Goal: Task Accomplishment & Management: Manage account settings

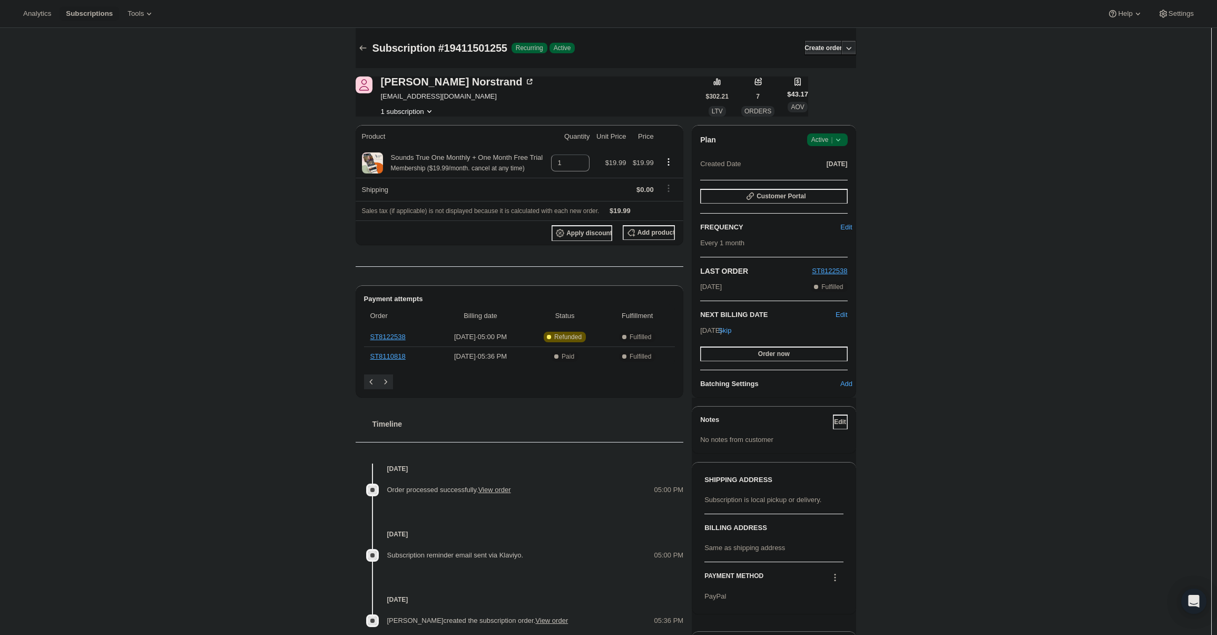
click at [822, 133] on div "Plan Success Active | Created Date [DATE] Customer Portal FREQUENCY Edit Every …" at bounding box center [774, 261] width 164 height 272
click at [823, 135] on span "Active |" at bounding box center [828, 139] width 32 height 11
click at [832, 175] on span "Cancel subscription" at bounding box center [831, 178] width 60 height 8
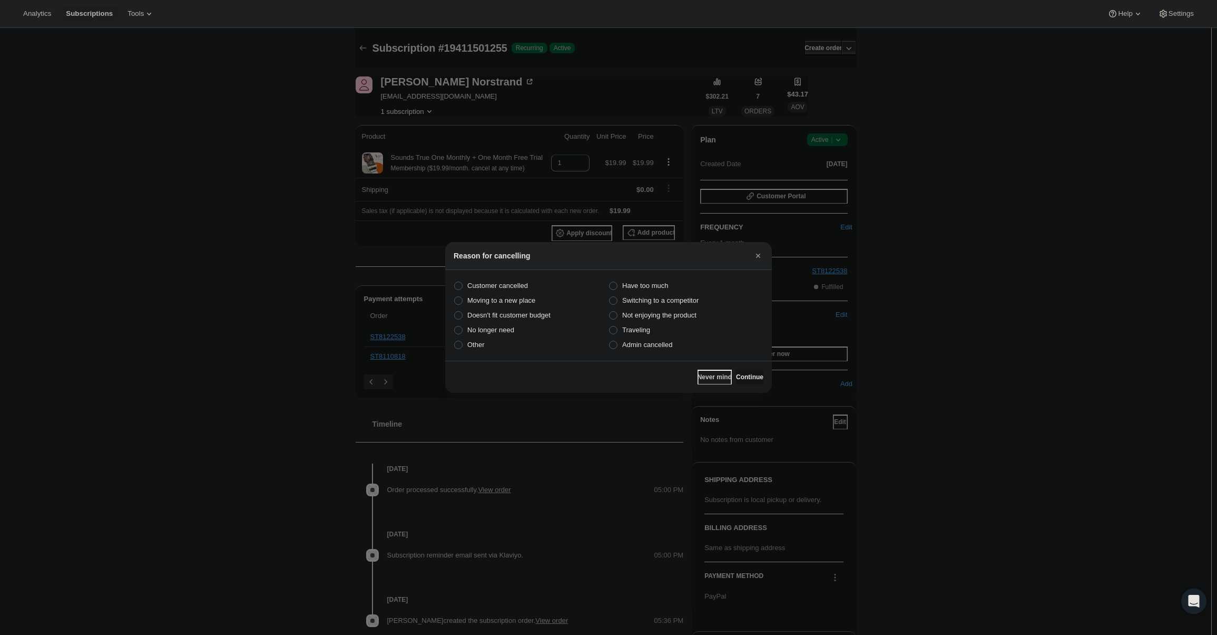
drag, startPoint x: 628, startPoint y: 344, endPoint x: 708, endPoint y: 359, distance: 81.5
click at [629, 343] on span "Admin cancelled" at bounding box center [647, 344] width 50 height 8
click at [670, 345] on span "Admin cancelled" at bounding box center [647, 344] width 50 height 8
click at [610, 341] on input "Admin cancelled" at bounding box center [609, 340] width 1 height 1
radio input "true"
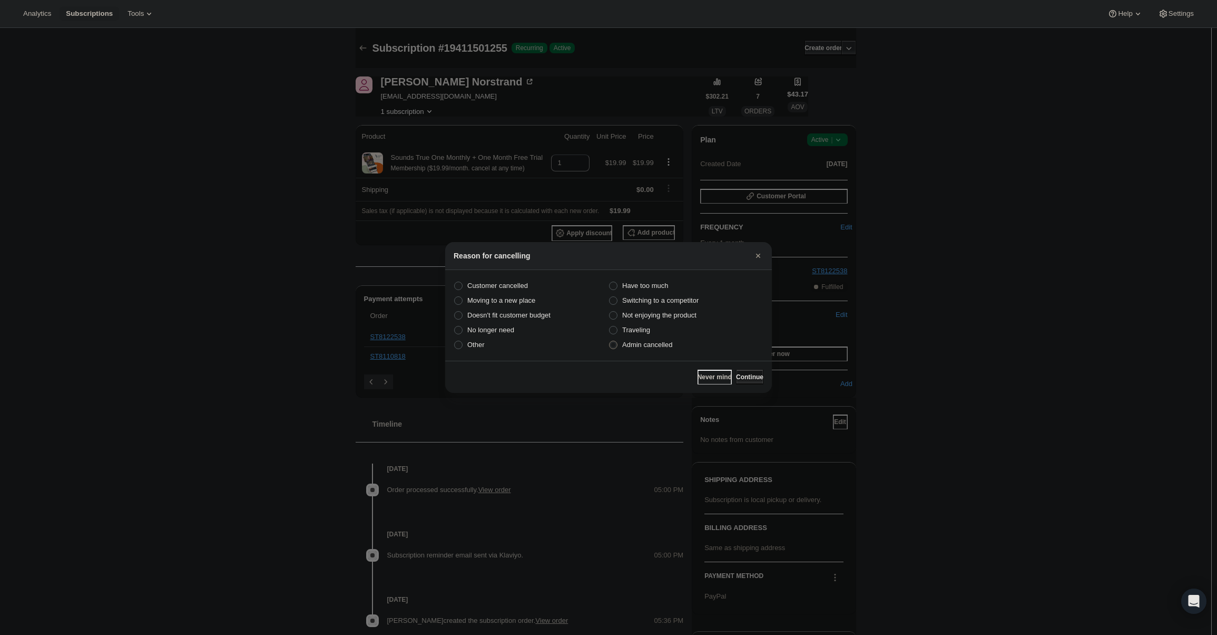
click at [736, 373] on span "Continue" at bounding box center [749, 377] width 27 height 8
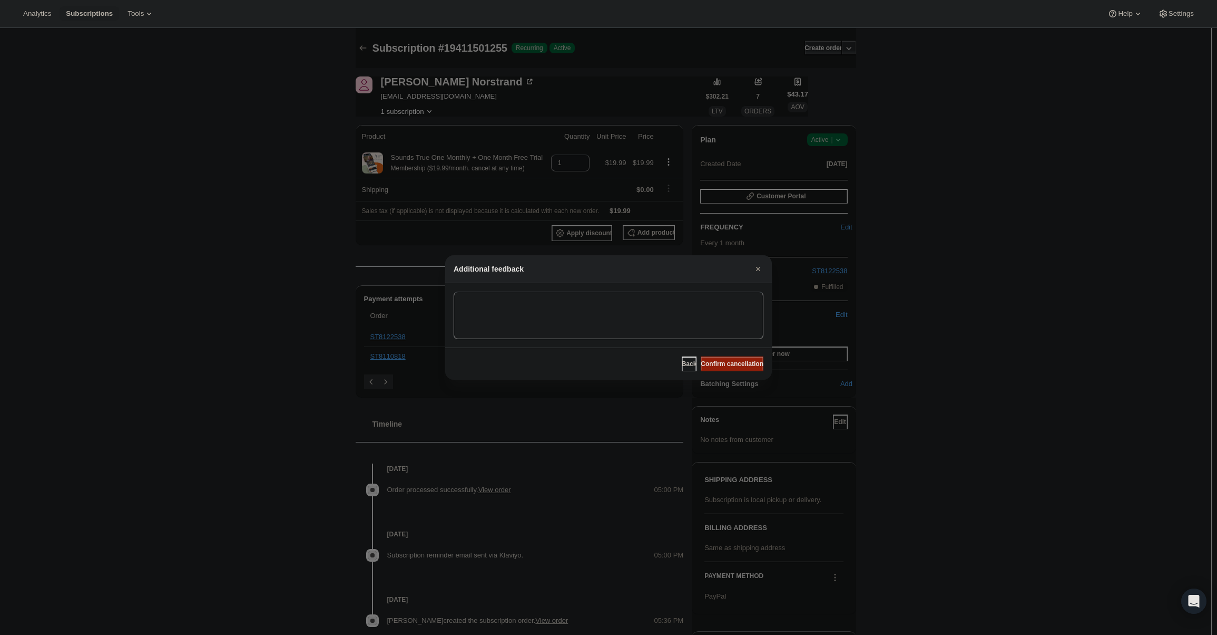
click at [718, 359] on button "Confirm cancellation" at bounding box center [732, 363] width 63 height 15
